Goal: Check status: Check status

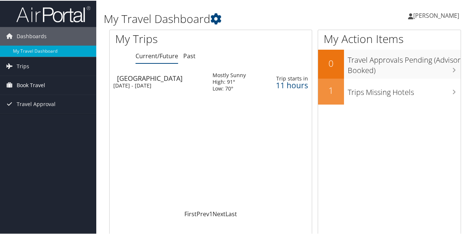
click at [41, 86] on span "Book Travel" at bounding box center [31, 84] width 29 height 19
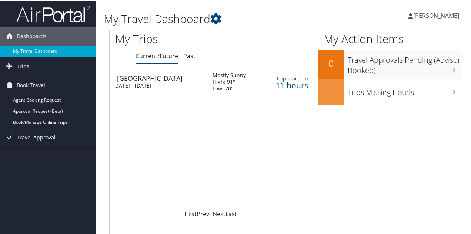
click at [40, 134] on span "Travel Approval" at bounding box center [36, 136] width 39 height 19
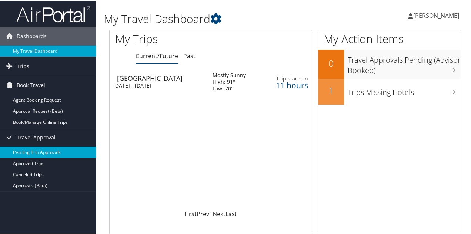
click at [43, 150] on link "Pending Trip Approvals" at bounding box center [48, 151] width 96 height 11
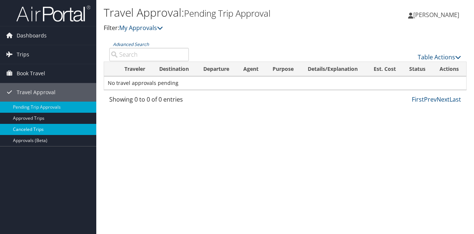
click at [35, 126] on link "Canceled Trips" at bounding box center [48, 129] width 96 height 11
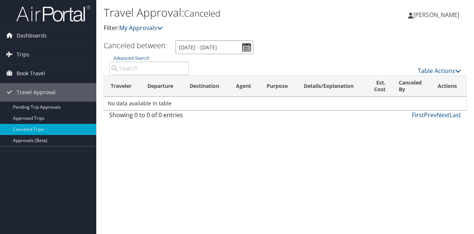
click at [248, 46] on input "9/6/2025 - 10/6/2025" at bounding box center [215, 47] width 78 height 14
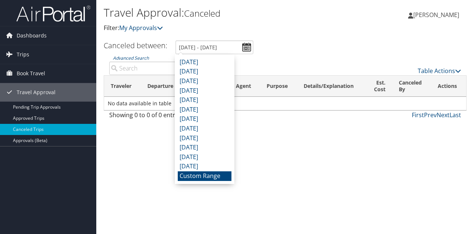
click at [215, 180] on div "September 2025 August 2025 July 2025 June 2025 May 2025 April 2025 March 2025 F…" at bounding box center [205, 118] width 60 height 129
click at [216, 42] on input "9/6/2025 - 10/6/2025" at bounding box center [215, 47] width 78 height 14
click at [208, 175] on li "Custom Range" at bounding box center [205, 176] width 54 height 10
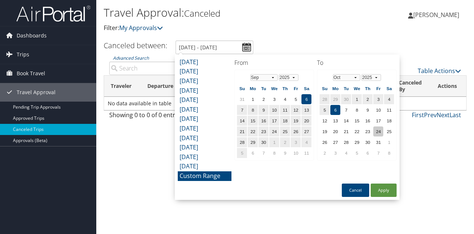
click at [379, 131] on td "24" at bounding box center [378, 131] width 10 height 10
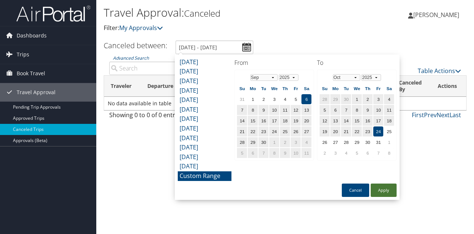
click at [381, 190] on button "Apply" at bounding box center [384, 189] width 26 height 13
type input "9/6/2025 - 10/24/2025"
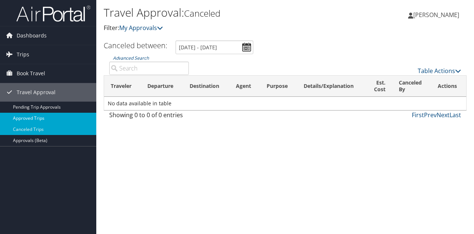
click at [40, 116] on link "Approved Trips" at bounding box center [48, 118] width 96 height 11
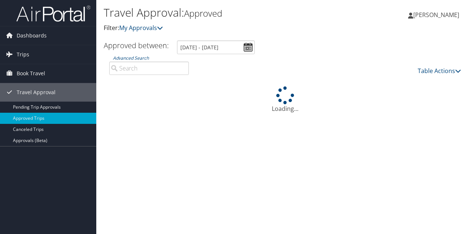
click at [10, 75] on icon at bounding box center [9, 72] width 11 height 11
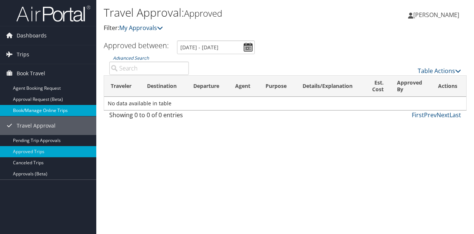
click at [32, 111] on link "Book/Manage Online Trips" at bounding box center [48, 110] width 96 height 11
